Goal: Complete application form

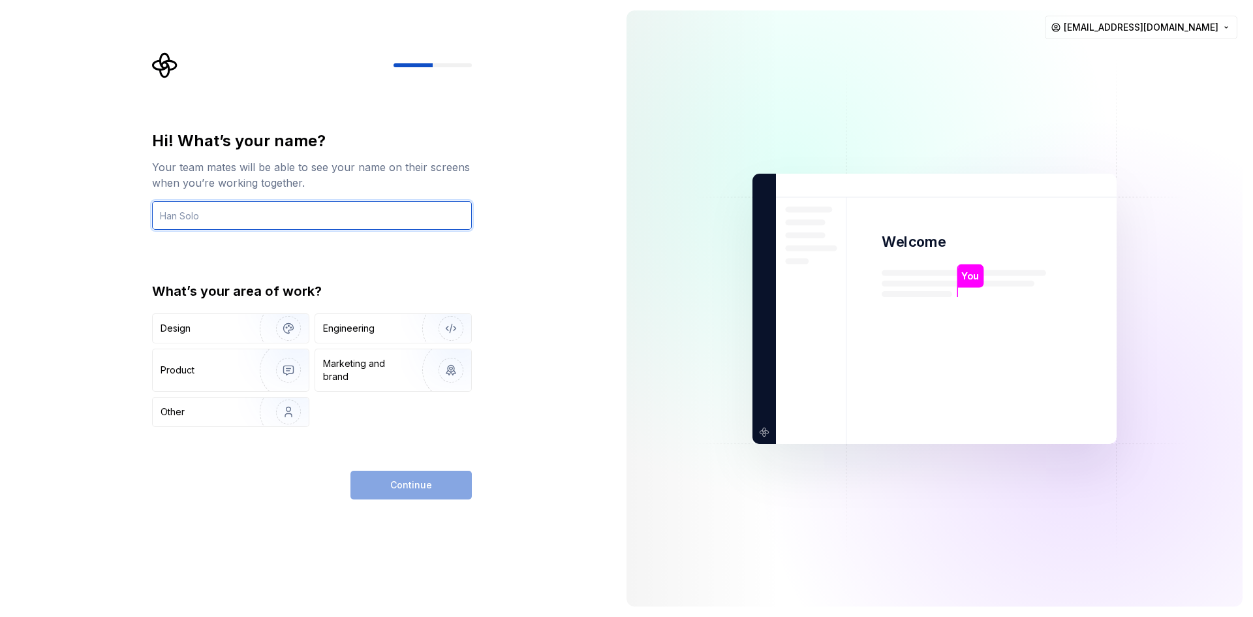
click at [264, 222] on input "text" at bounding box center [312, 215] width 320 height 29
type input "Virat kamboj"
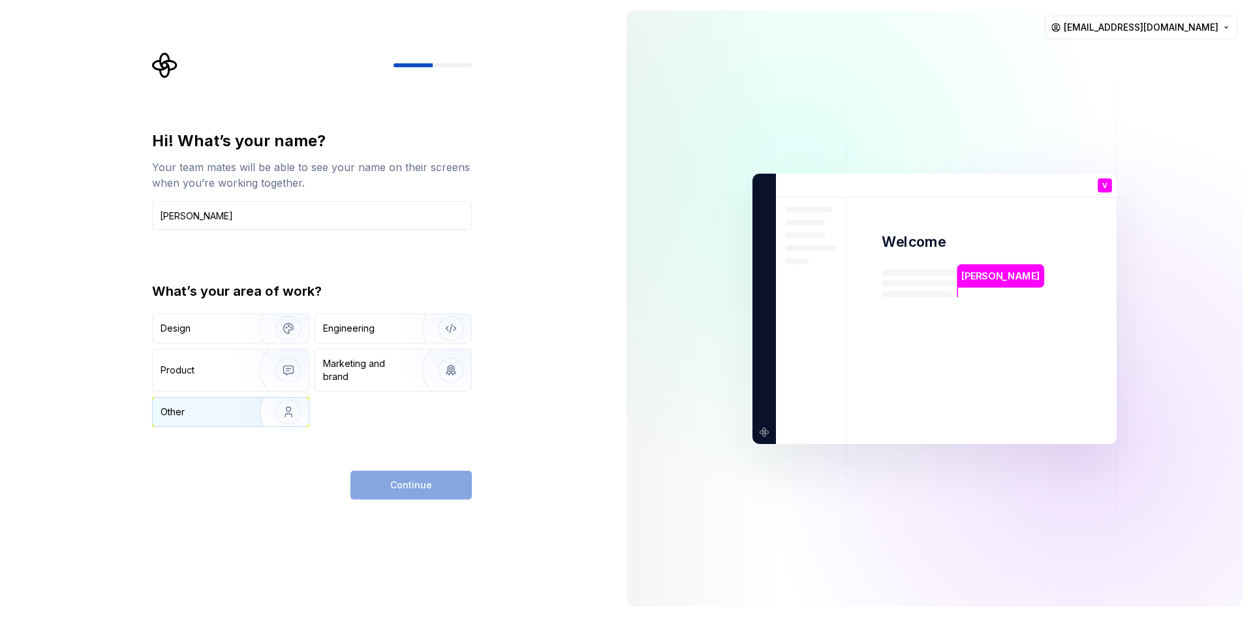
click at [237, 410] on div "Other" at bounding box center [231, 411] width 156 height 29
click at [393, 310] on div "What’s your area of work? Design Engineering Product Marketing and brand Other" at bounding box center [312, 354] width 320 height 145
click at [375, 333] on div "Engineering" at bounding box center [375, 328] width 104 height 13
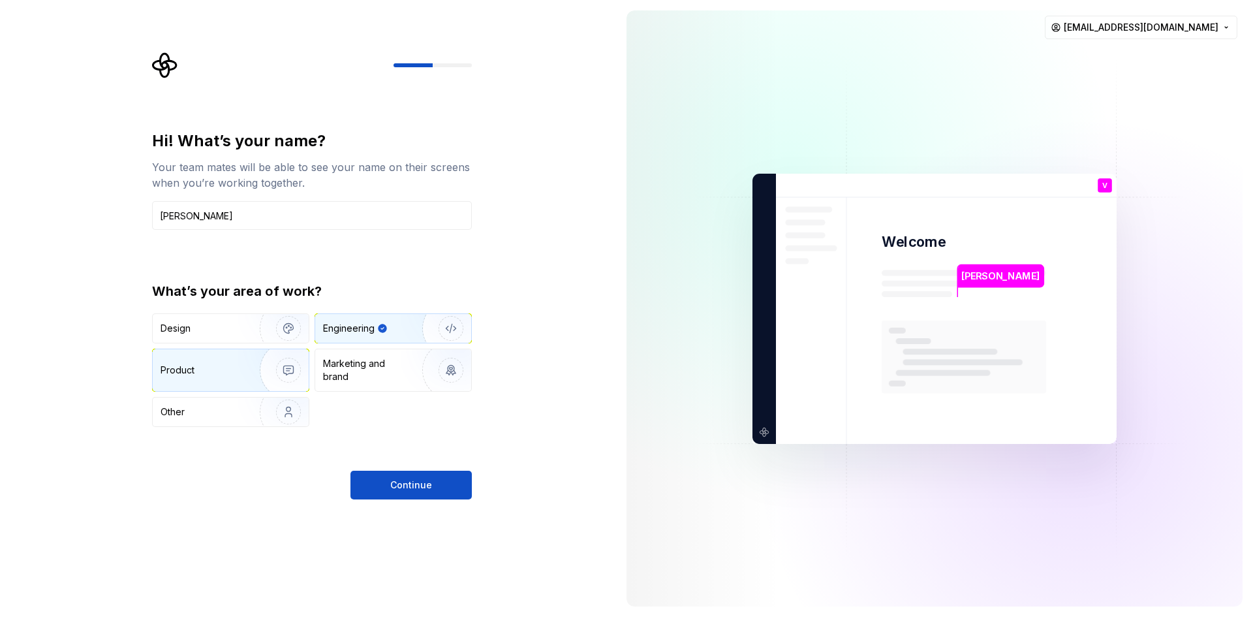
click at [231, 382] on div "Product" at bounding box center [231, 370] width 156 height 42
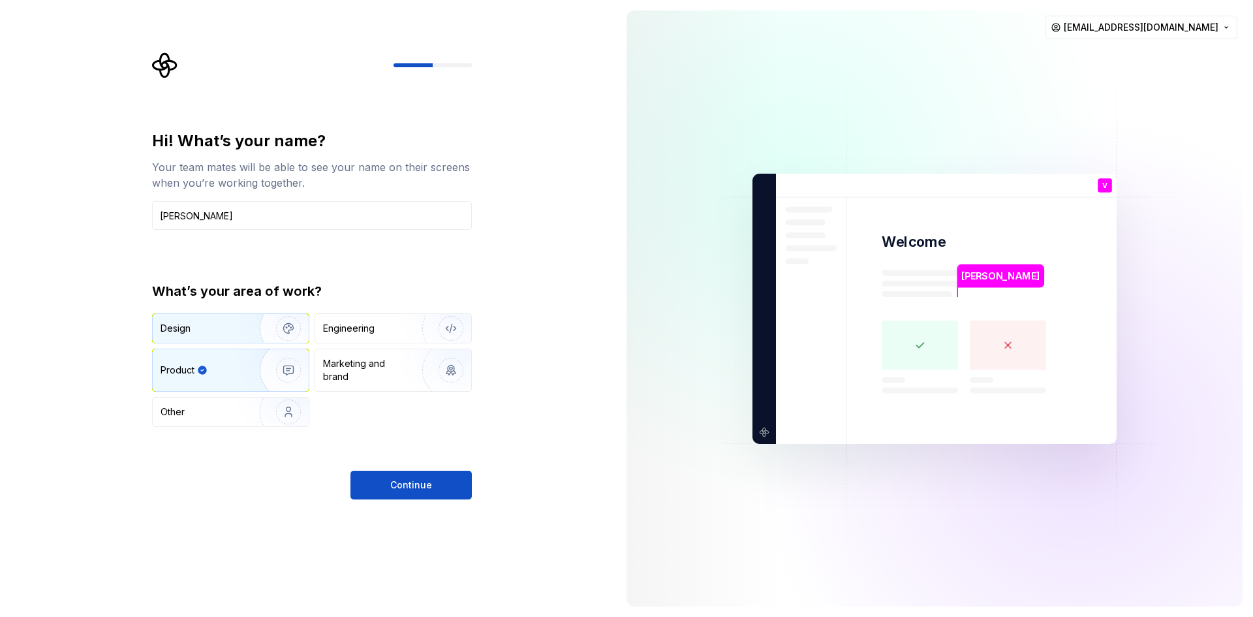
click at [235, 327] on div "Design" at bounding box center [202, 328] width 82 height 13
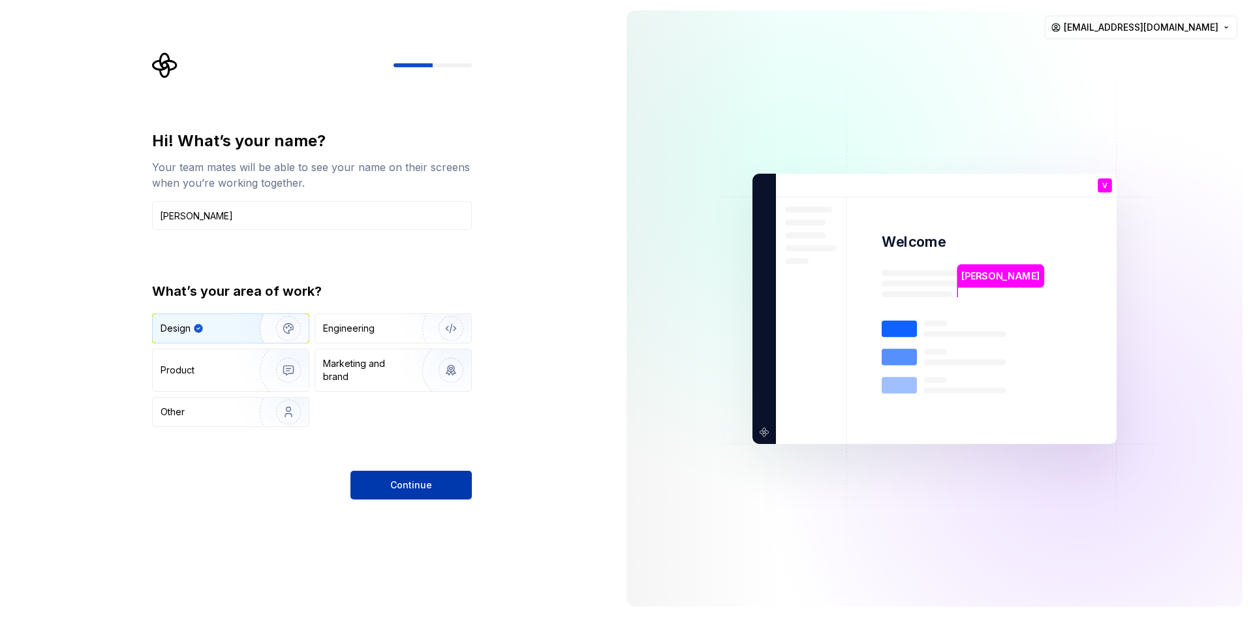
click at [384, 484] on button "Continue" at bounding box center [410, 484] width 121 height 29
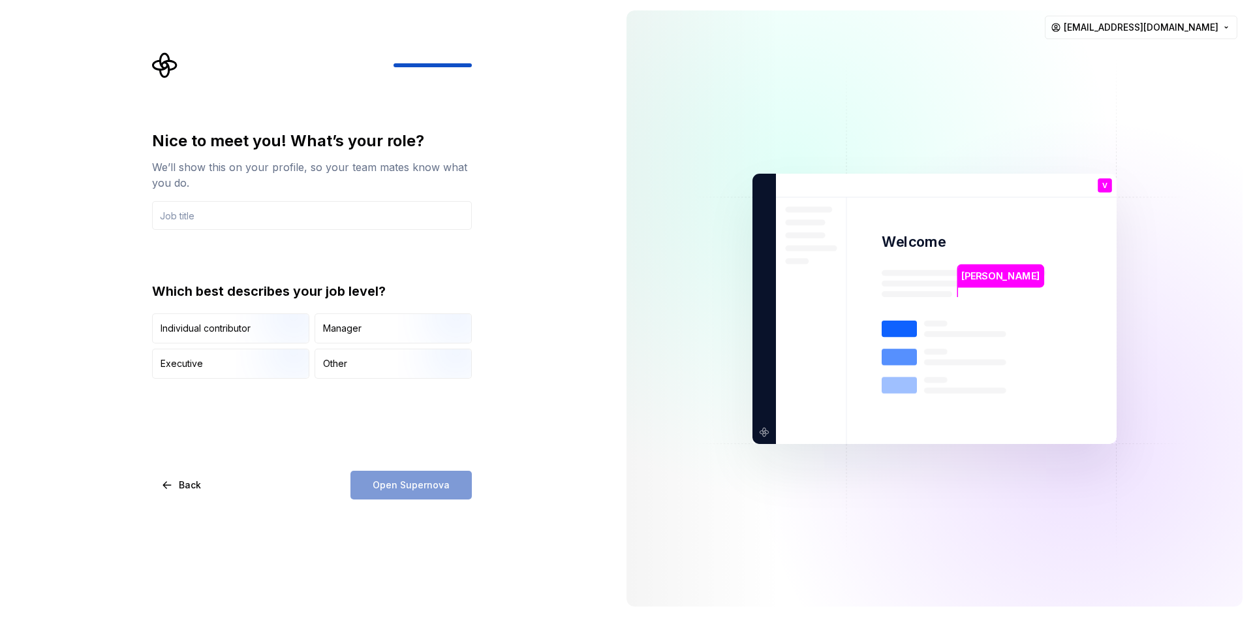
click at [384, 484] on div "Open Supernova" at bounding box center [410, 484] width 121 height 29
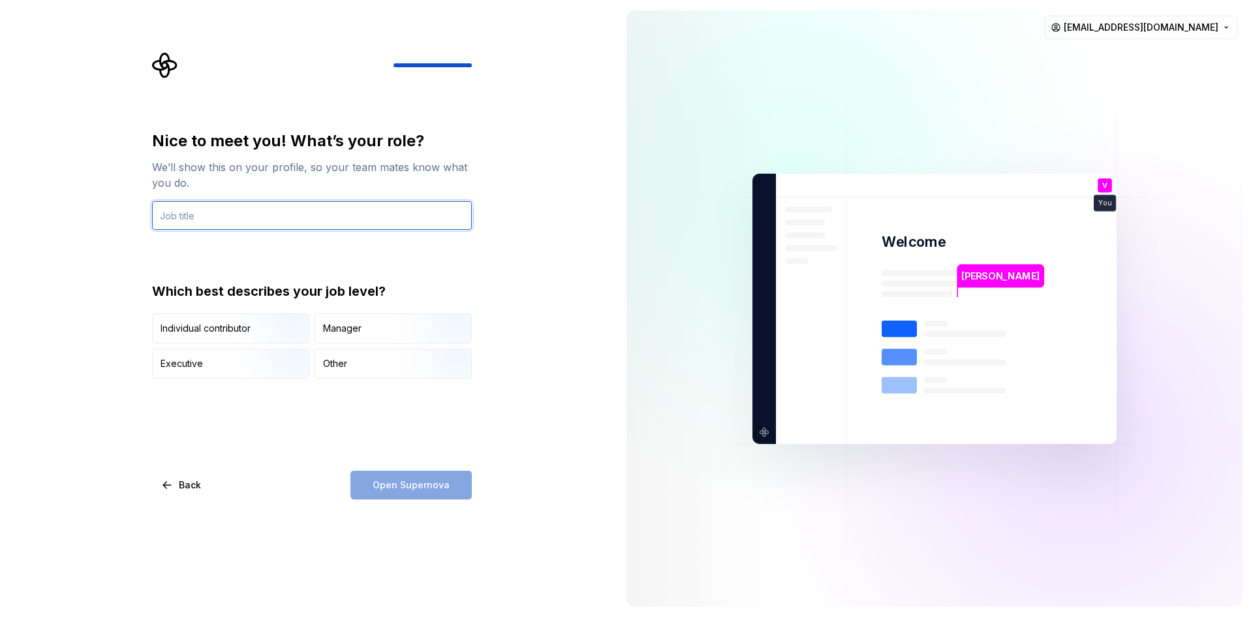
click at [249, 213] on input "text" at bounding box center [312, 215] width 320 height 29
click at [183, 214] on input "Contigent" at bounding box center [312, 215] width 320 height 29
type input "Contingent worker"
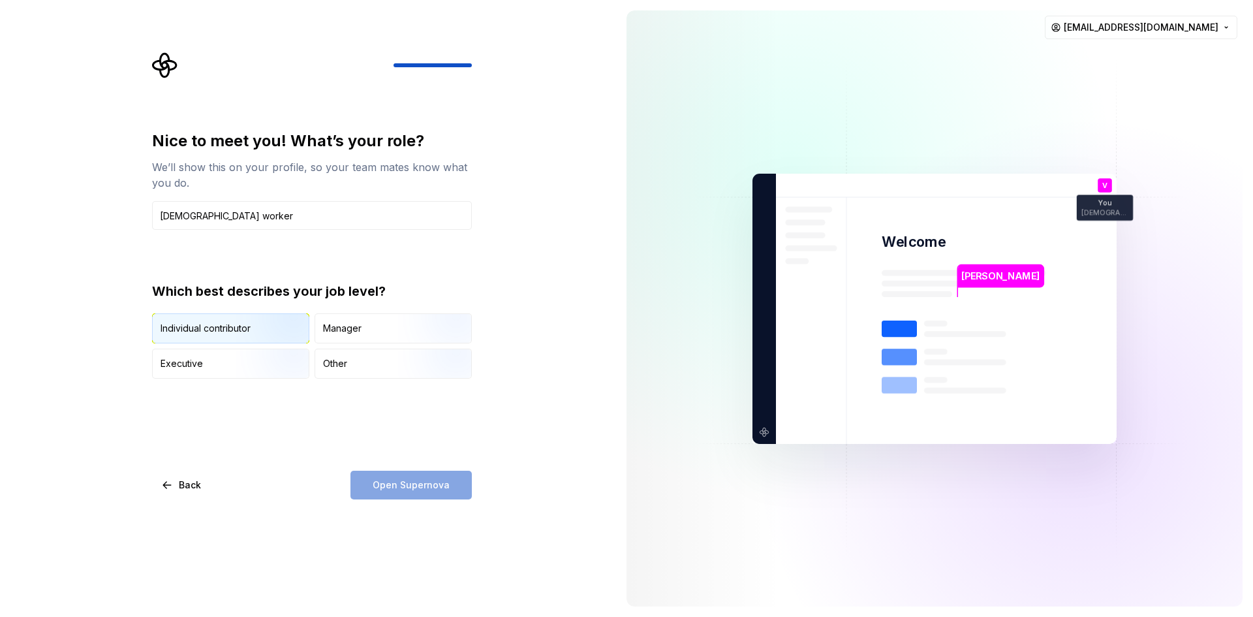
click at [286, 326] on img "button" at bounding box center [278, 344] width 84 height 87
click at [398, 485] on span "Open Supernova" at bounding box center [411, 484] width 77 height 13
